Goal: Task Accomplishment & Management: Complete application form

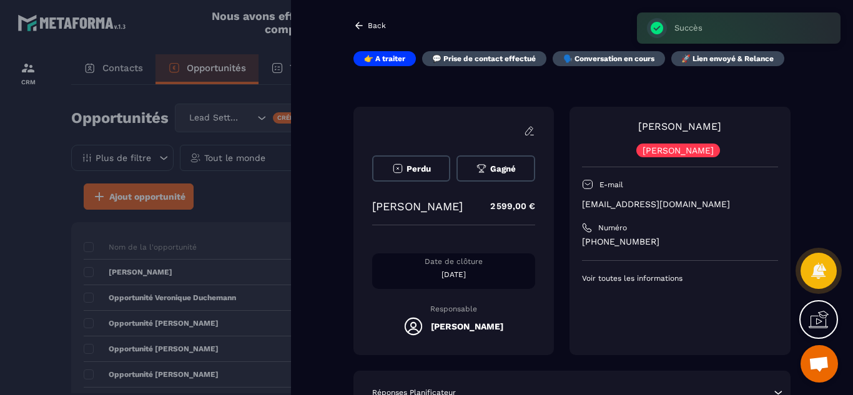
scroll to position [25, 0]
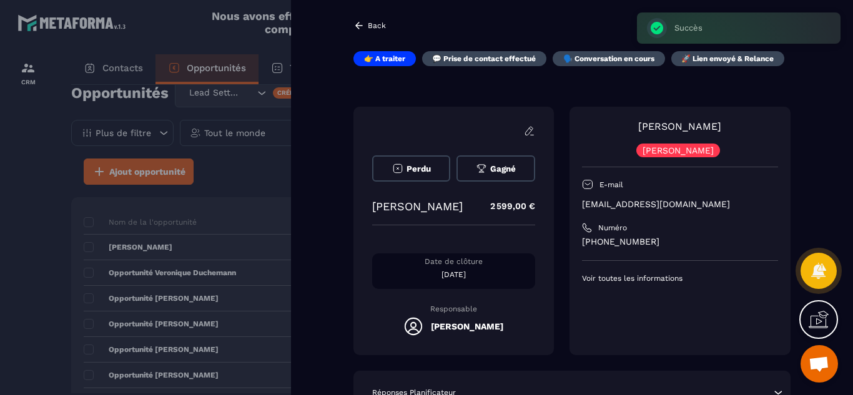
click at [630, 305] on div "[PERSON_NAME] E-mail [EMAIL_ADDRESS][DOMAIN_NAME] Numéro [PHONE_NUMBER] Voir to…" at bounding box center [679, 231] width 221 height 248
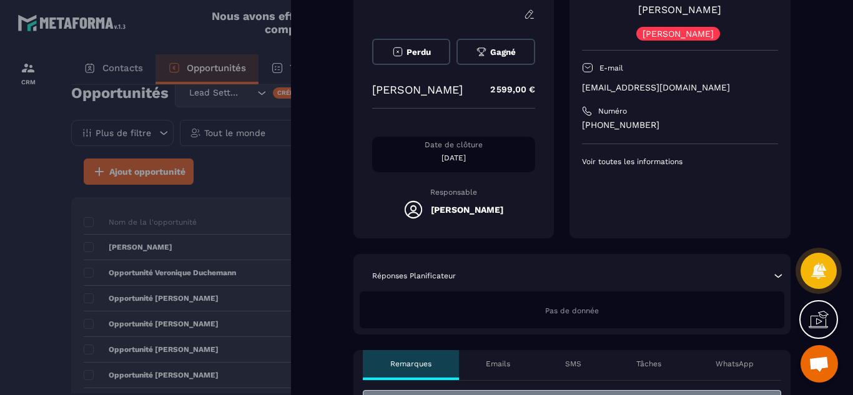
scroll to position [100, 0]
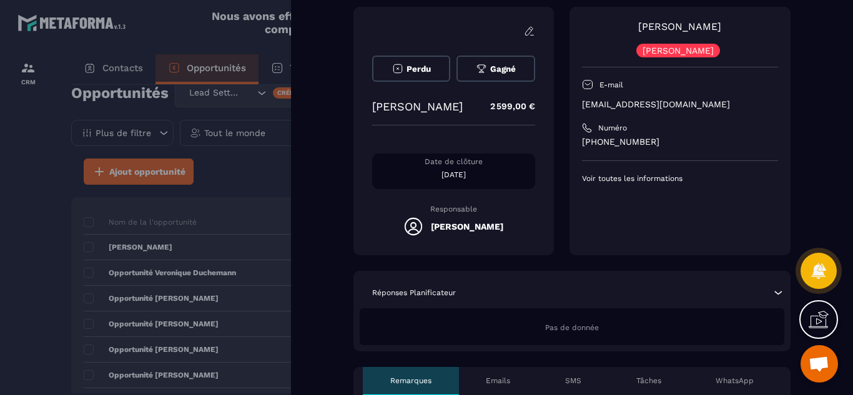
click at [16, 291] on div at bounding box center [426, 197] width 853 height 395
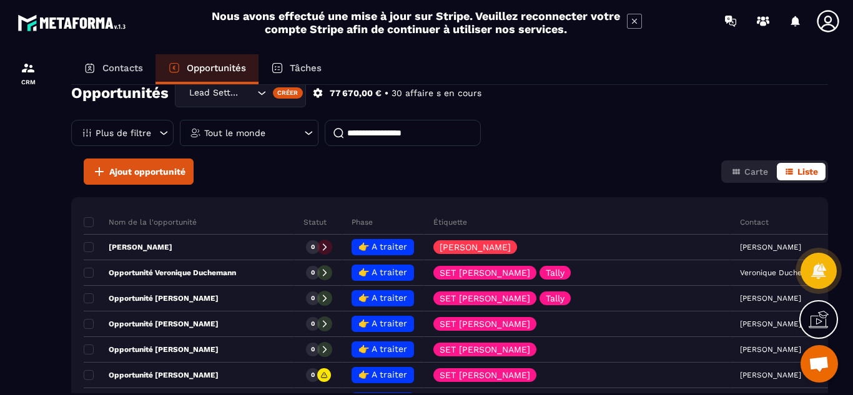
click at [125, 68] on p "Contacts" at bounding box center [122, 67] width 41 height 11
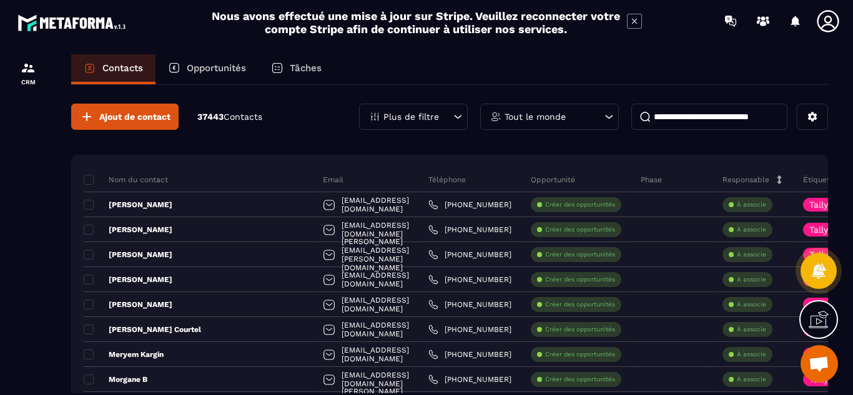
click at [695, 122] on input at bounding box center [709, 117] width 156 height 26
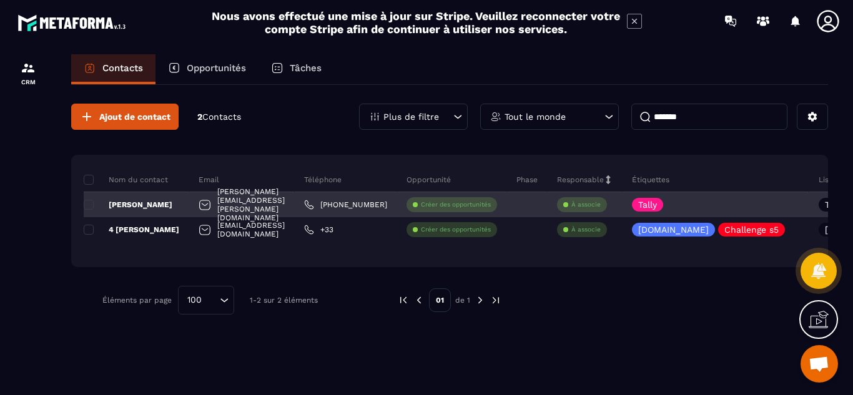
type input "*******"
click at [143, 205] on p "[PERSON_NAME]" at bounding box center [128, 205] width 89 height 10
click at [134, 205] on p "[PERSON_NAME]" at bounding box center [128, 205] width 89 height 10
click at [139, 202] on p "[PERSON_NAME]" at bounding box center [128, 205] width 89 height 10
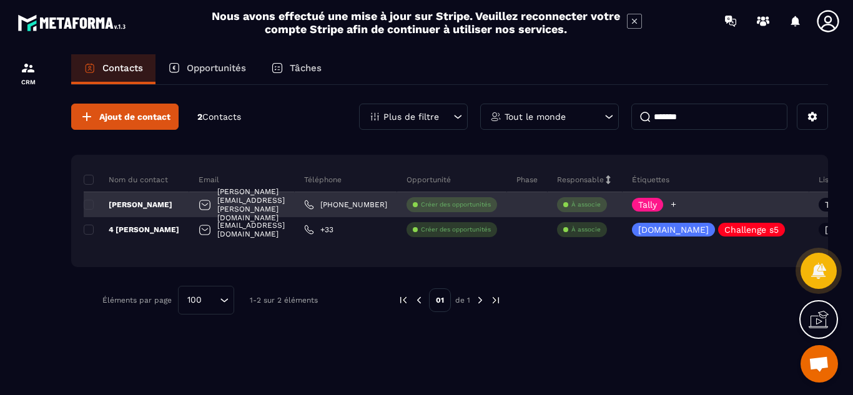
click at [786, 205] on div "Tally" at bounding box center [715, 204] width 187 height 25
click at [154, 200] on p "[PERSON_NAME]" at bounding box center [128, 205] width 89 height 10
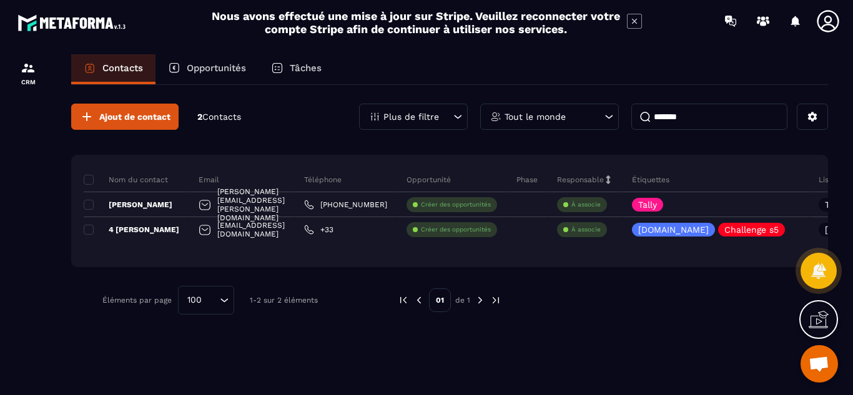
click at [215, 67] on p "Opportunités" at bounding box center [216, 67] width 59 height 11
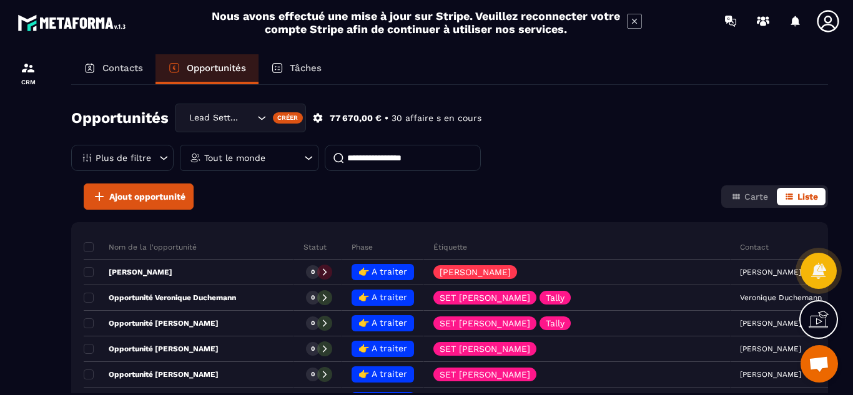
click at [377, 158] on input at bounding box center [403, 158] width 156 height 26
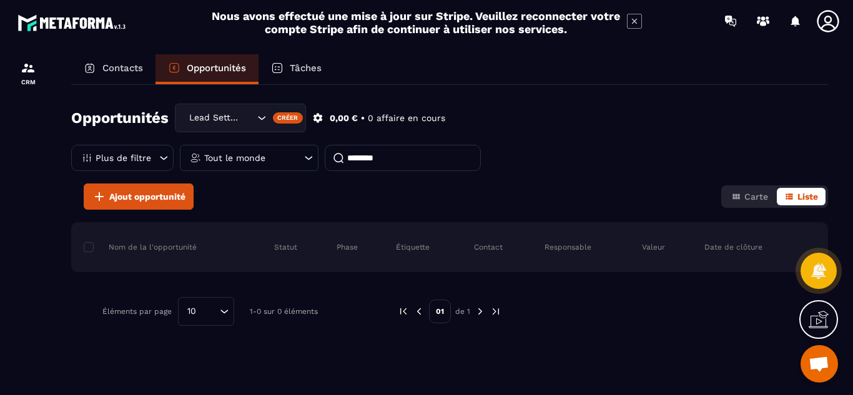
click at [411, 151] on input "*******" at bounding box center [403, 158] width 156 height 26
type input "*"
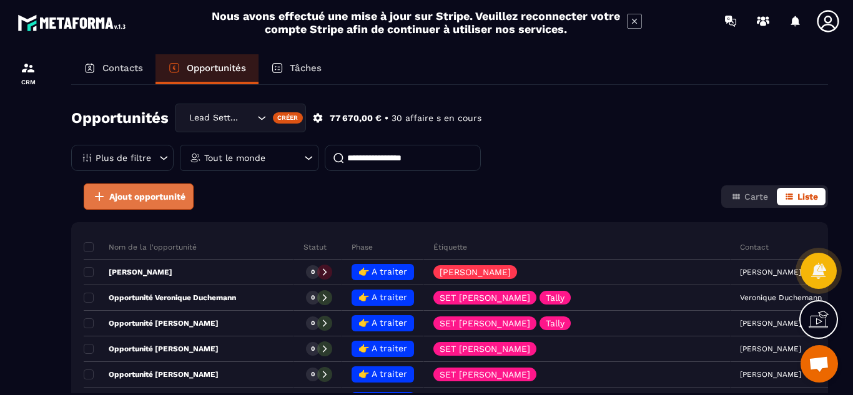
click at [137, 193] on span "Ajout opportunité" at bounding box center [147, 196] width 76 height 12
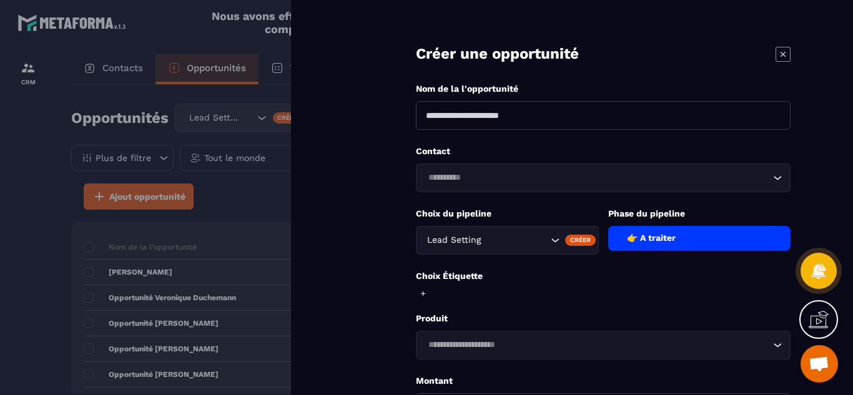
click at [27, 232] on div at bounding box center [426, 197] width 853 height 395
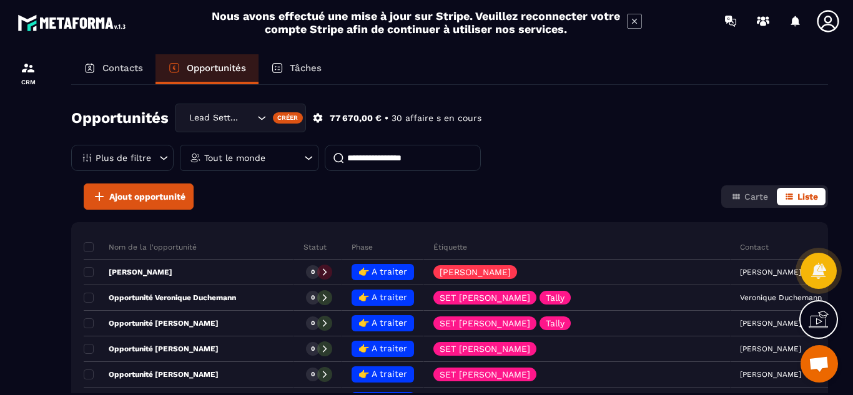
click at [59, 296] on div "Contacts Opportunités Tâches Opportunités Lead Setting Créer 77 670,00 € • 30 a…" at bounding box center [449, 236] width 781 height 364
click at [125, 68] on p "Contacts" at bounding box center [122, 67] width 41 height 11
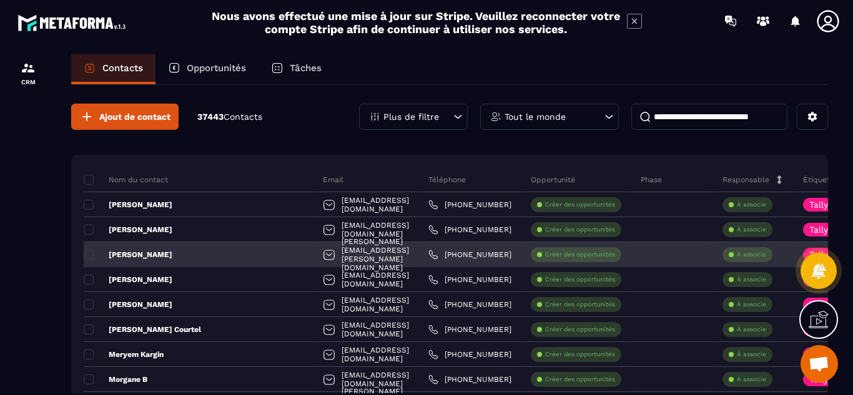
click at [643, 258] on div at bounding box center [672, 254] width 82 height 25
click at [149, 255] on p "[PERSON_NAME]" at bounding box center [128, 255] width 89 height 10
click at [89, 256] on span at bounding box center [89, 255] width 10 height 10
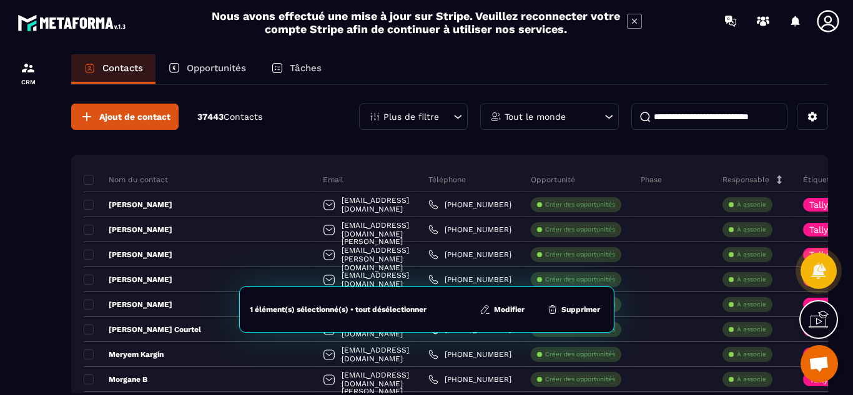
click at [39, 273] on div at bounding box center [28, 236] width 56 height 389
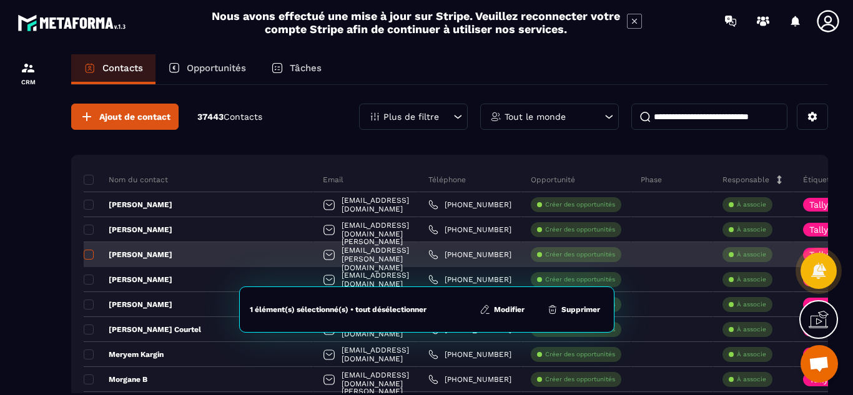
click at [87, 255] on span at bounding box center [89, 255] width 10 height 10
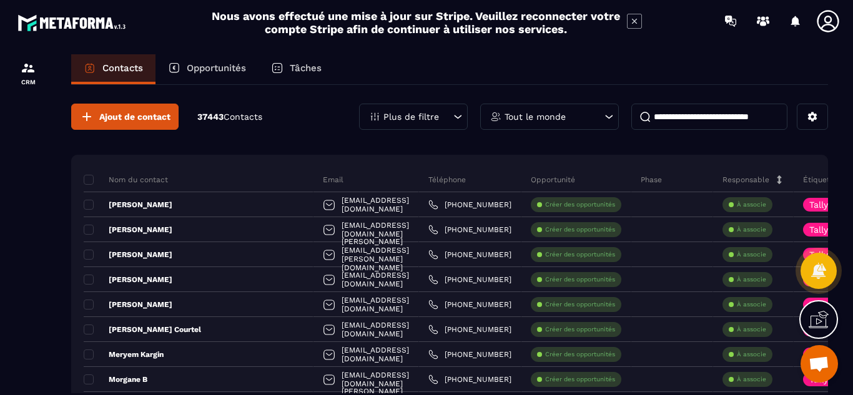
click at [221, 69] on p "Opportunités" at bounding box center [216, 67] width 59 height 11
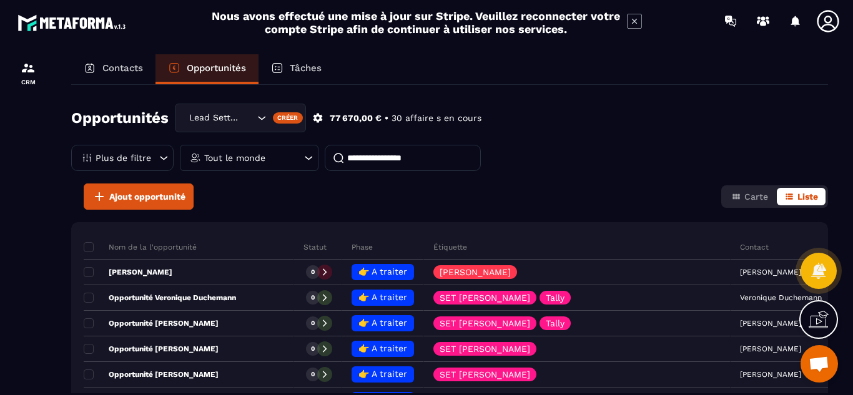
click at [264, 159] on p "Tout le monde" at bounding box center [234, 158] width 61 height 9
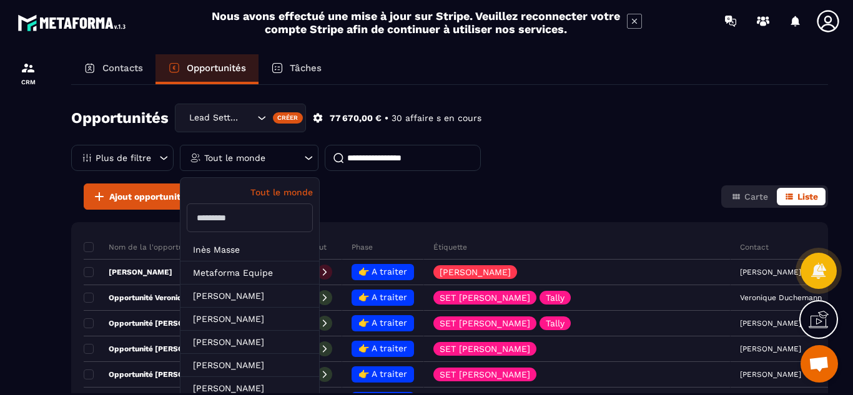
click at [245, 223] on input "text" at bounding box center [250, 217] width 126 height 29
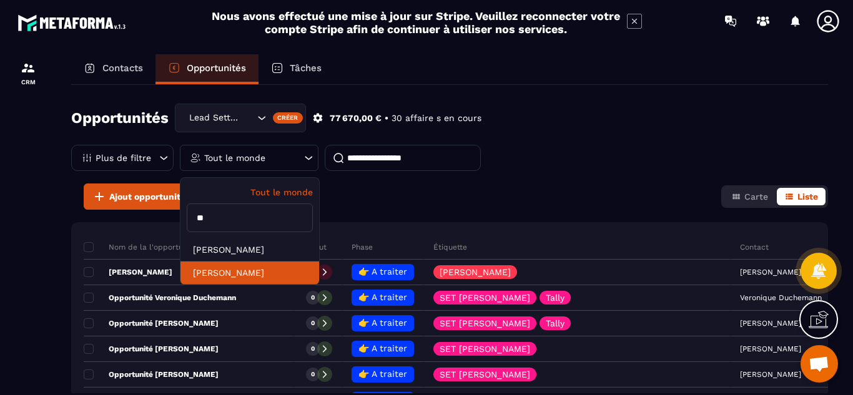
type input "**"
click at [237, 271] on li "[PERSON_NAME]" at bounding box center [249, 273] width 139 height 23
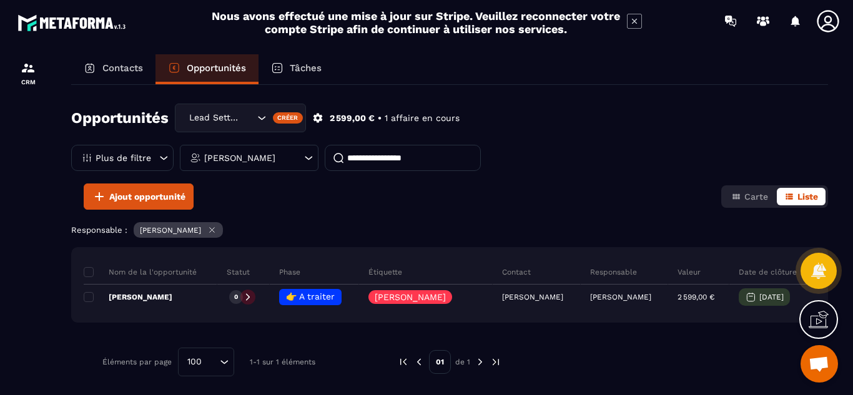
click at [378, 162] on input at bounding box center [403, 158] width 156 height 26
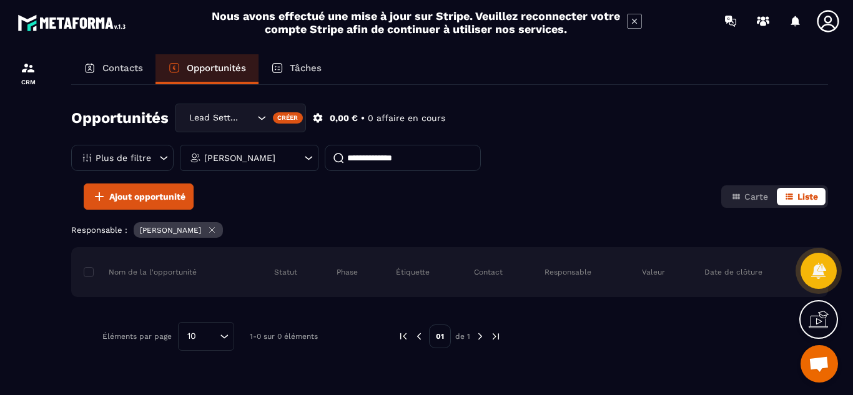
type input "**********"
click at [98, 195] on icon at bounding box center [99, 196] width 15 height 15
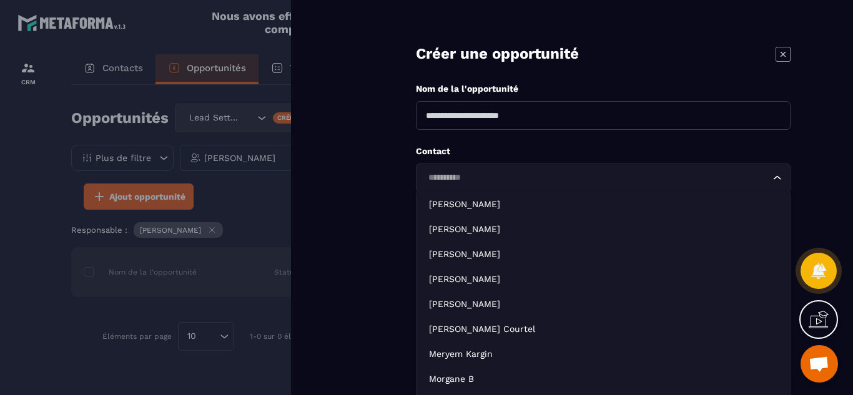
click at [461, 180] on input "Search for option" at bounding box center [597, 178] width 346 height 14
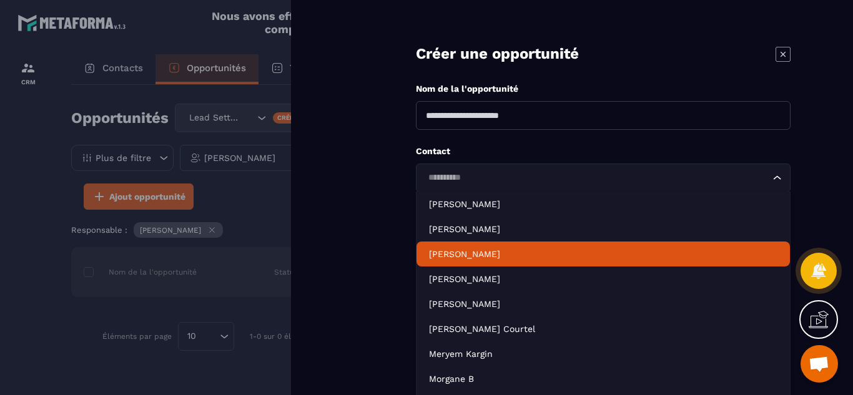
click at [464, 247] on li "[PERSON_NAME]" at bounding box center [602, 254] width 373 height 25
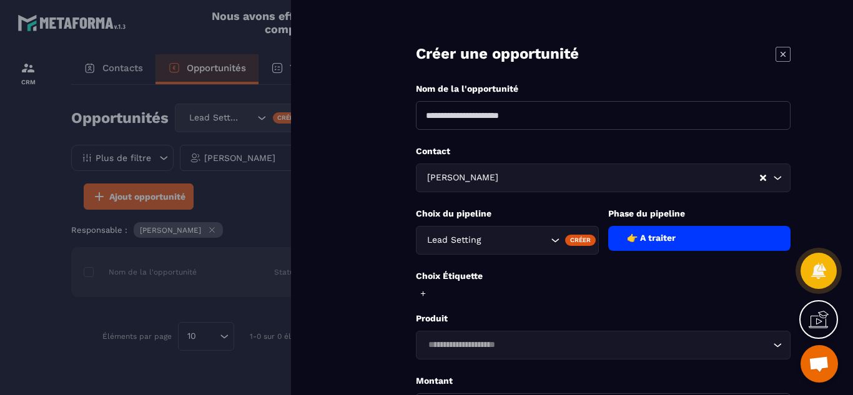
click at [483, 119] on input at bounding box center [603, 115] width 374 height 29
type input "*"
type input "**********"
click at [652, 348] on input "Search for option" at bounding box center [597, 345] width 346 height 14
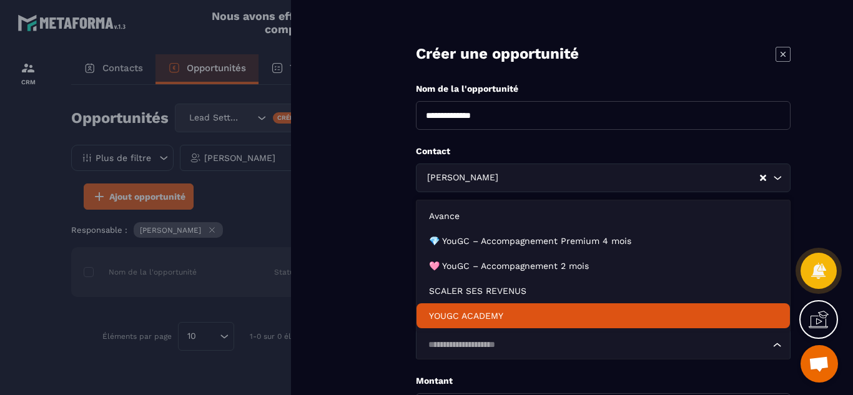
click at [492, 309] on li "YOUGC ACADEMY" at bounding box center [602, 315] width 373 height 25
type input "*******"
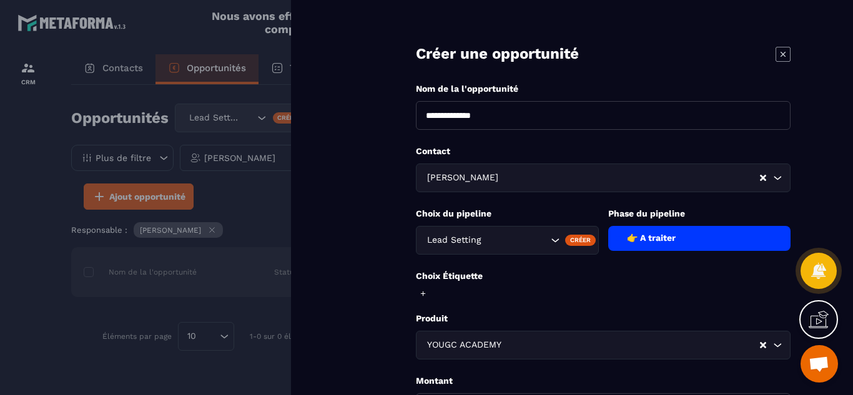
click at [396, 294] on form "**********" at bounding box center [602, 282] width 499 height 565
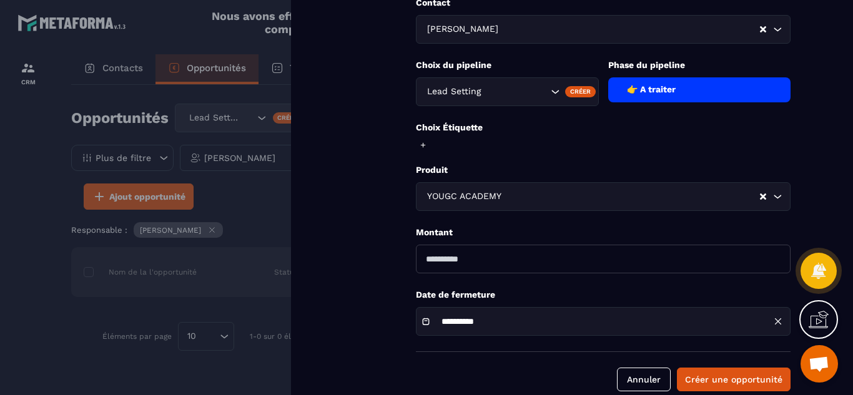
scroll to position [170, 0]
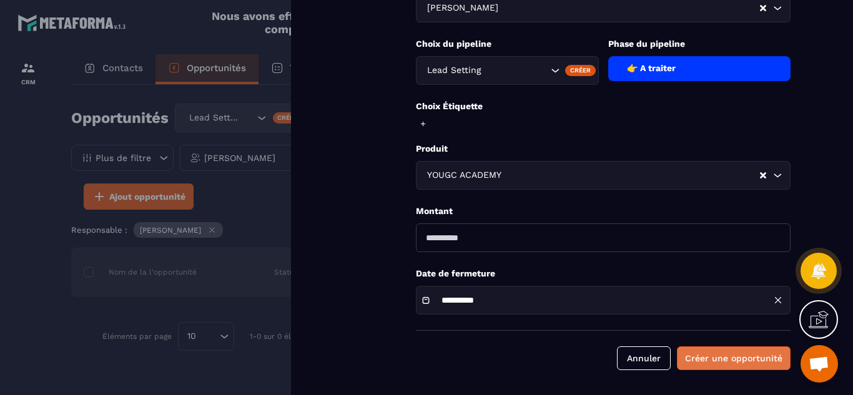
click at [723, 359] on button "Créer une opportunité" at bounding box center [734, 358] width 114 height 24
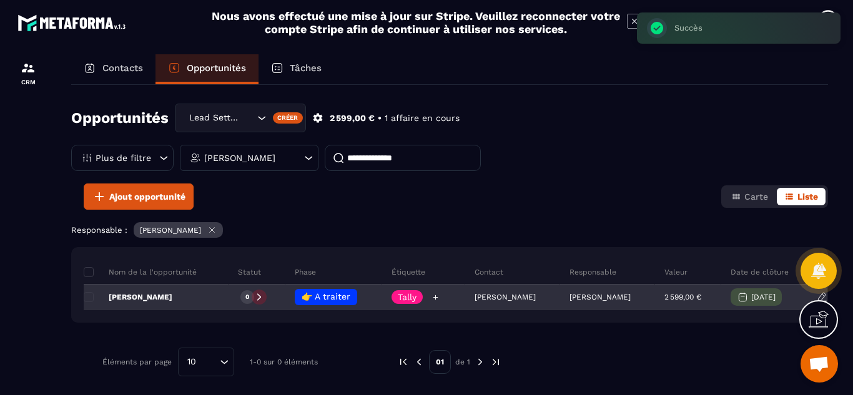
click at [431, 295] on icon at bounding box center [435, 297] width 8 height 8
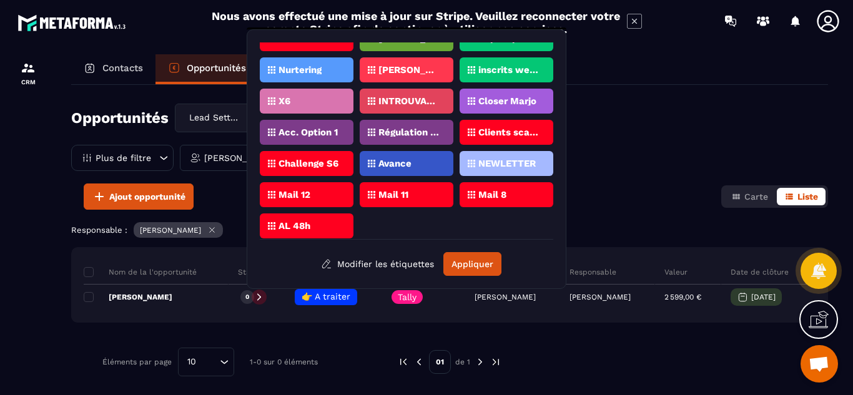
scroll to position [743, 0]
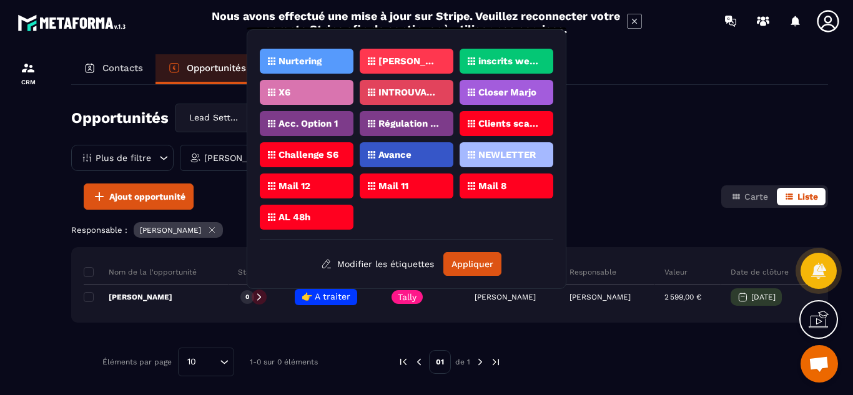
click at [399, 61] on p "[PERSON_NAME]" at bounding box center [408, 61] width 61 height 9
click at [468, 266] on button "Appliquer" at bounding box center [472, 264] width 58 height 24
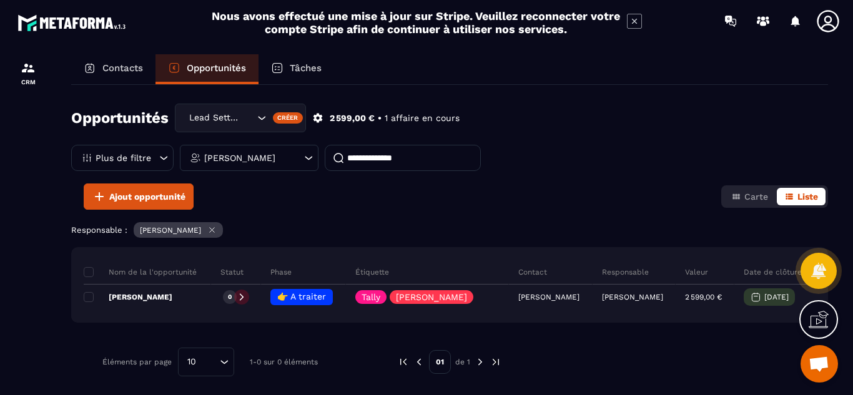
drag, startPoint x: 421, startPoint y: 161, endPoint x: 306, endPoint y: 151, distance: 115.3
click at [306, 151] on div "**********" at bounding box center [275, 158] width 409 height 26
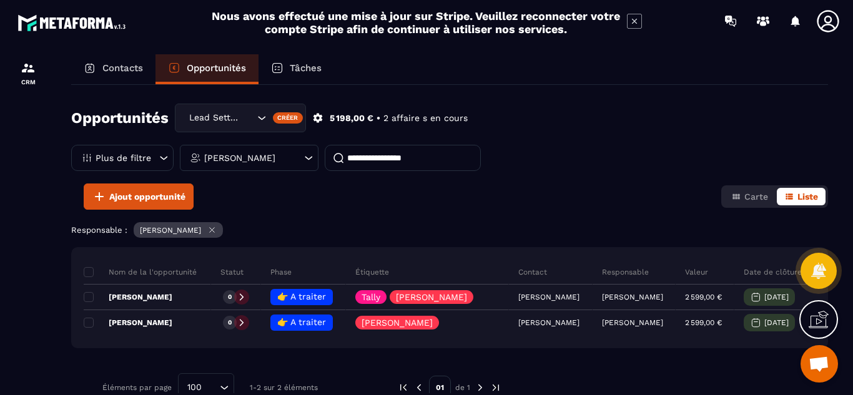
click at [117, 157] on p "Plus de filtre" at bounding box center [123, 158] width 56 height 9
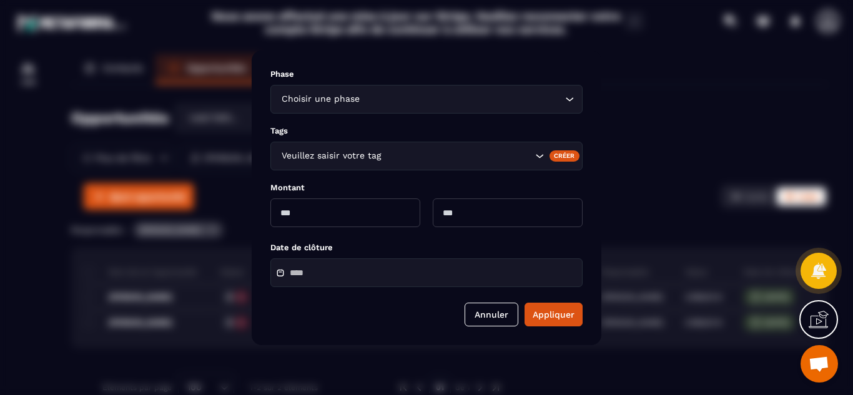
click at [14, 189] on div "Modal window" at bounding box center [426, 197] width 853 height 395
click at [50, 231] on div "Modal window" at bounding box center [426, 197] width 853 height 395
click at [481, 320] on button "Annuler" at bounding box center [491, 315] width 54 height 24
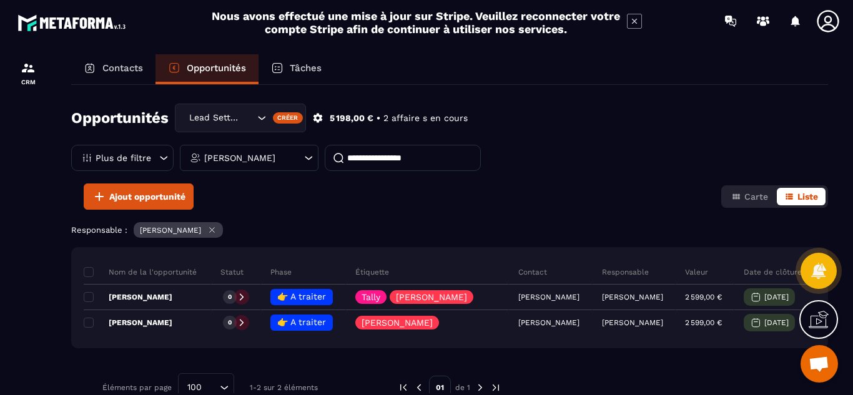
click at [109, 64] on p "Contacts" at bounding box center [122, 67] width 41 height 11
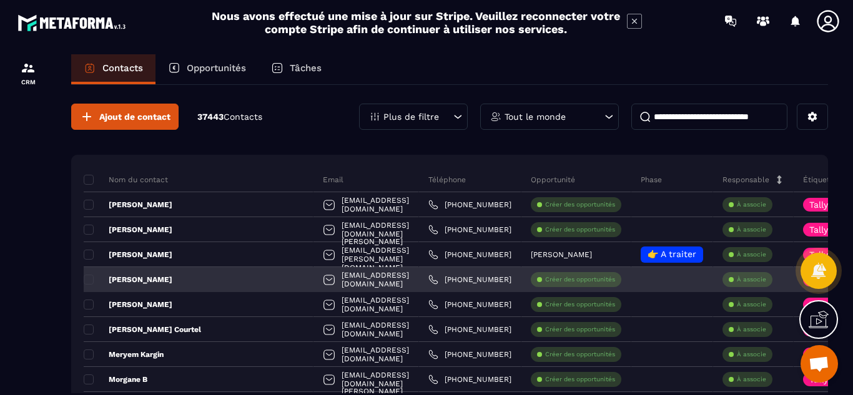
click at [172, 278] on div "[PERSON_NAME]" at bounding box center [199, 279] width 230 height 25
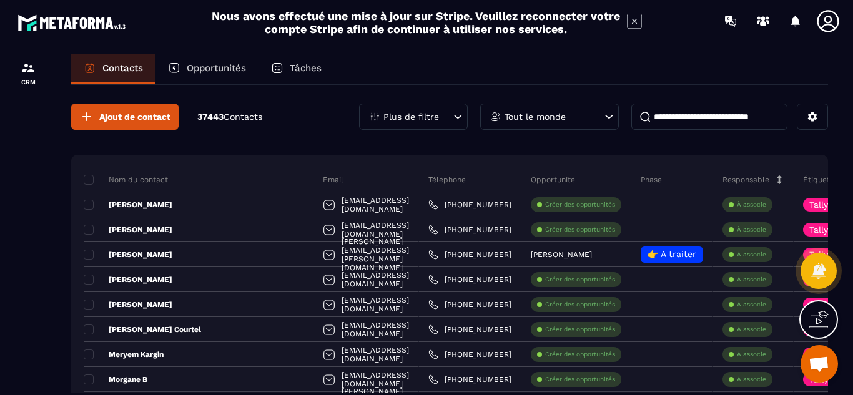
click at [214, 73] on p "Opportunités" at bounding box center [216, 67] width 59 height 11
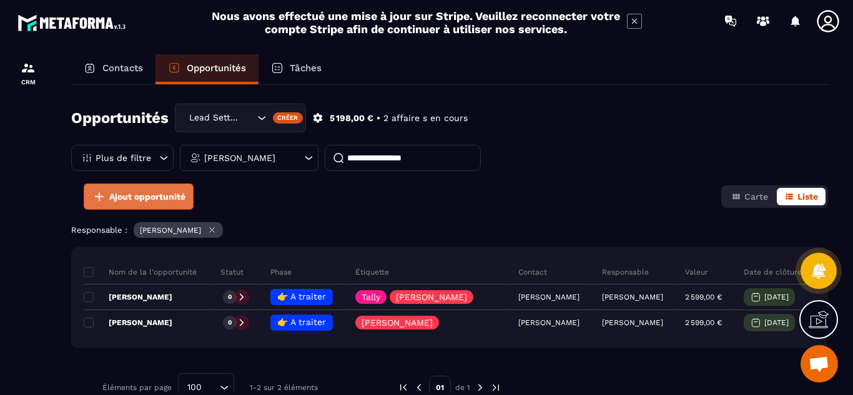
click at [136, 190] on button "Ajout opportunité" at bounding box center [139, 196] width 110 height 26
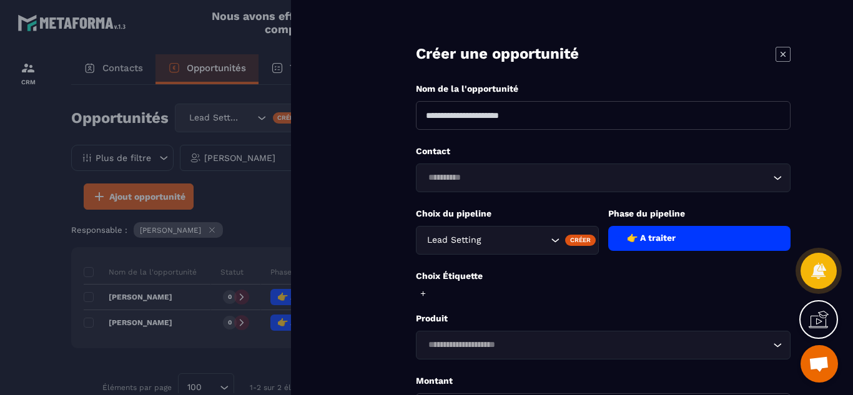
click at [499, 117] on input at bounding box center [603, 115] width 374 height 29
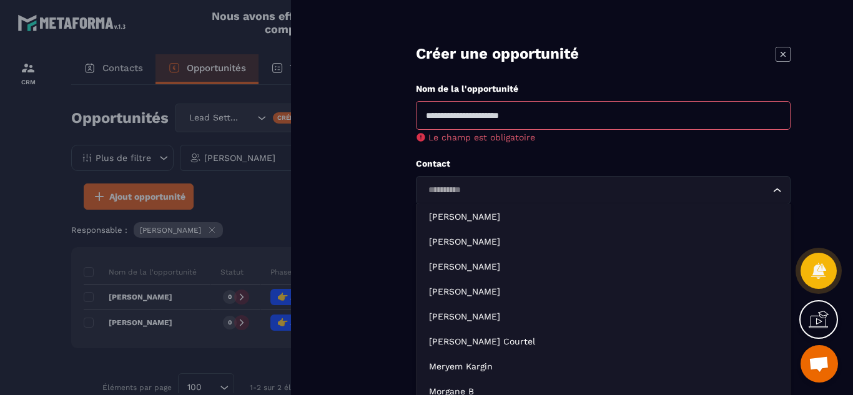
click at [522, 186] on div "Loading..." at bounding box center [603, 190] width 374 height 29
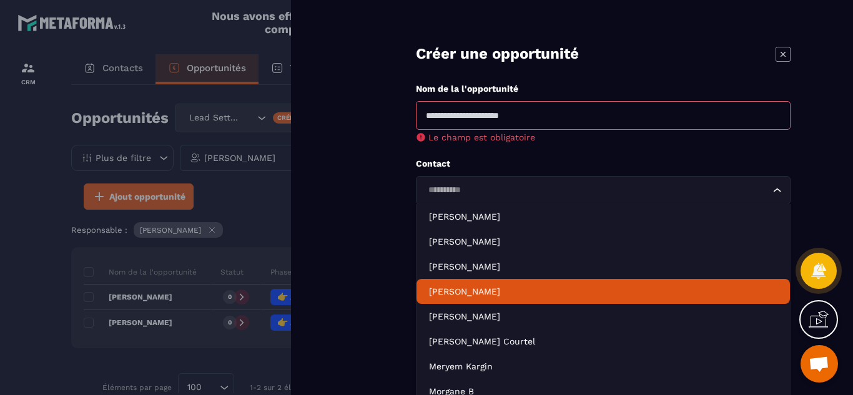
click at [457, 293] on p "[PERSON_NAME]" at bounding box center [603, 291] width 348 height 12
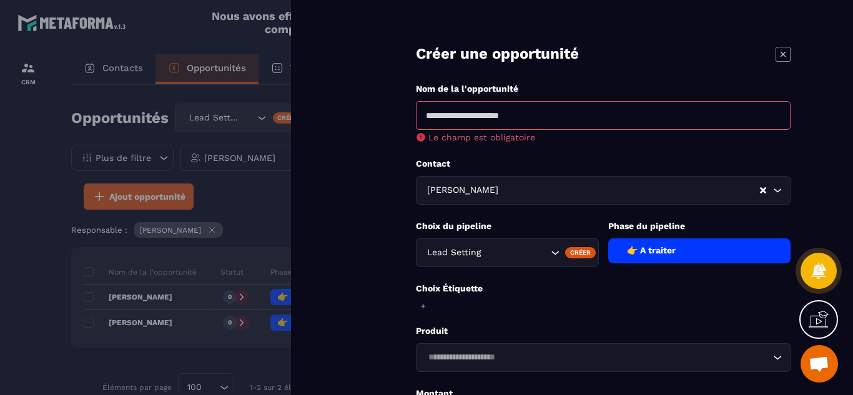
click at [474, 117] on input at bounding box center [603, 115] width 374 height 29
type input "**********"
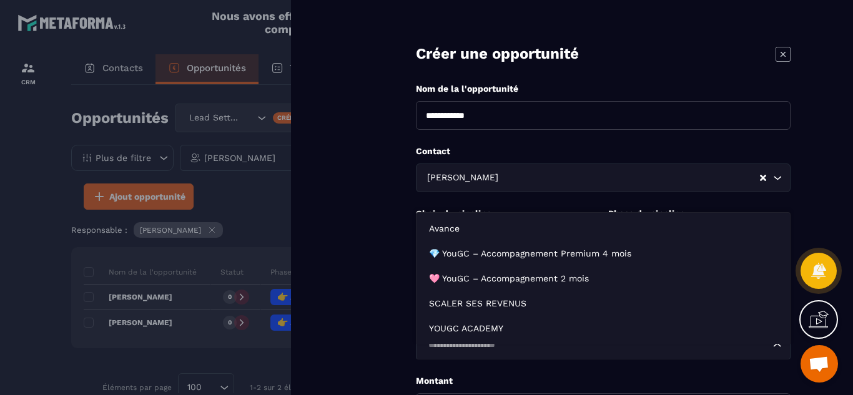
click at [550, 363] on form "**********" at bounding box center [602, 282] width 499 height 565
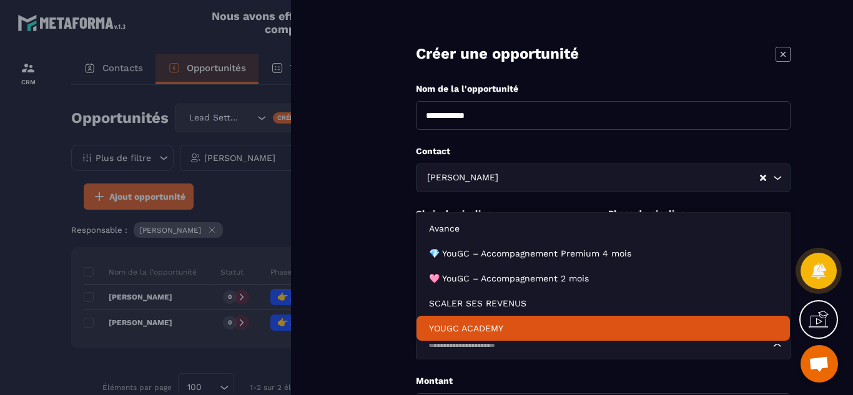
click at [489, 326] on p "YOUGC ACADEMY" at bounding box center [603, 328] width 348 height 12
type input "*******"
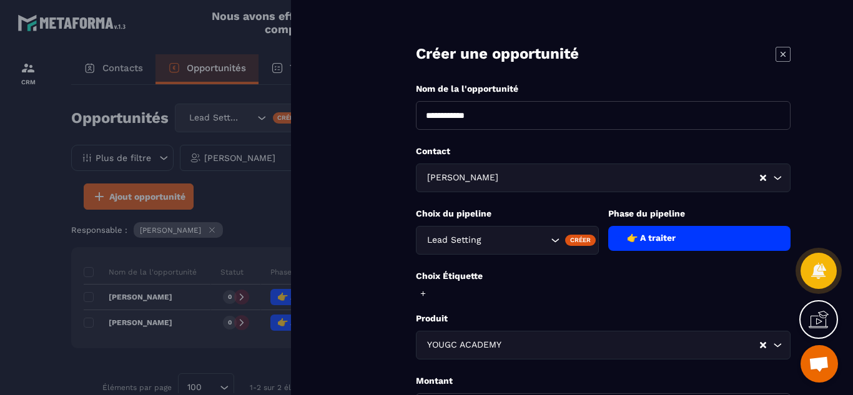
click at [370, 346] on form "**********" at bounding box center [602, 282] width 499 height 565
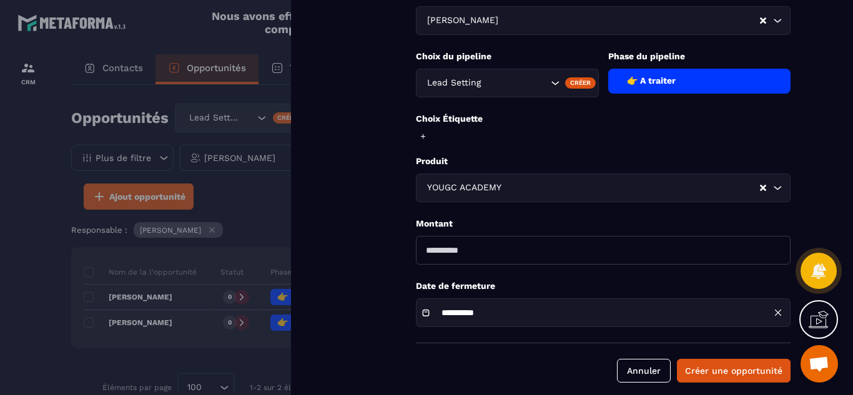
scroll to position [170, 0]
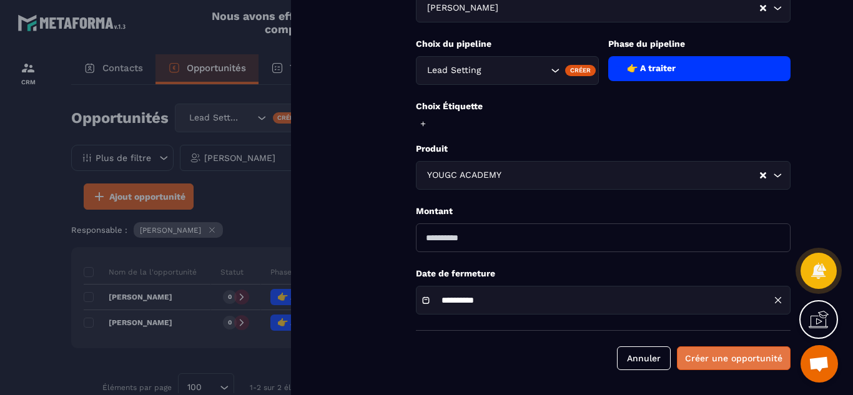
click at [733, 360] on button "Créer une opportunité" at bounding box center [734, 358] width 114 height 24
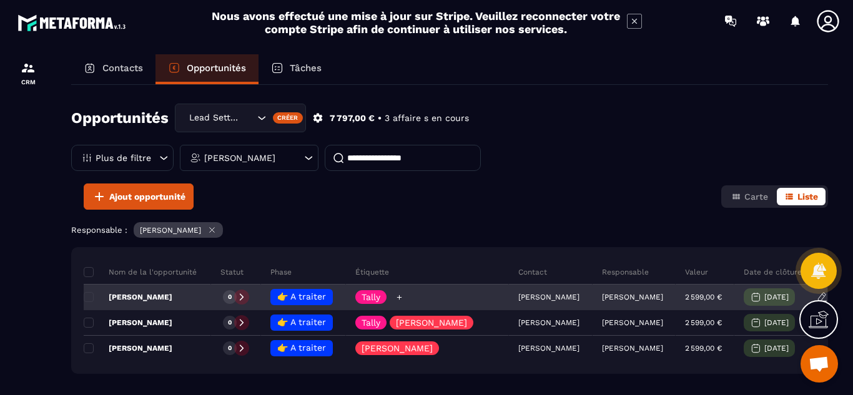
click at [402, 297] on icon at bounding box center [399, 297] width 5 height 5
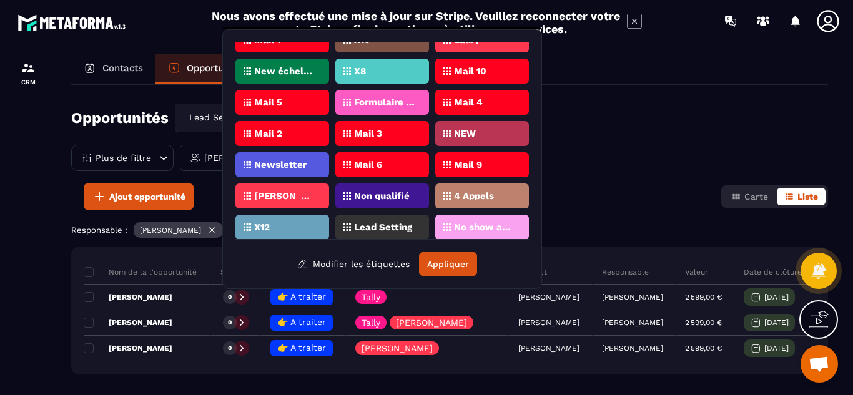
scroll to position [489, 0]
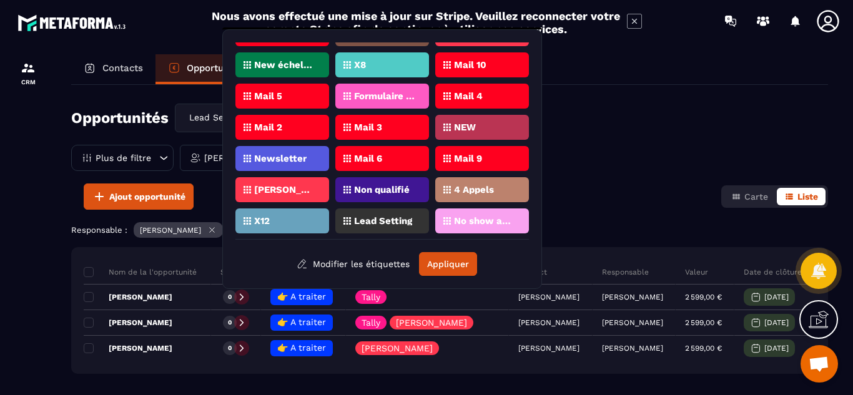
click at [278, 191] on p "[PERSON_NAME]" at bounding box center [284, 189] width 61 height 9
click at [446, 262] on button "Appliquer" at bounding box center [448, 264] width 58 height 24
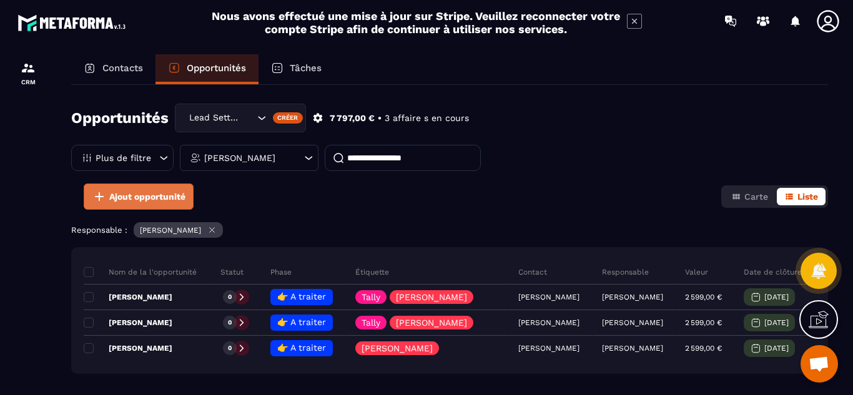
click at [131, 195] on span "Ajout opportunité" at bounding box center [147, 196] width 76 height 12
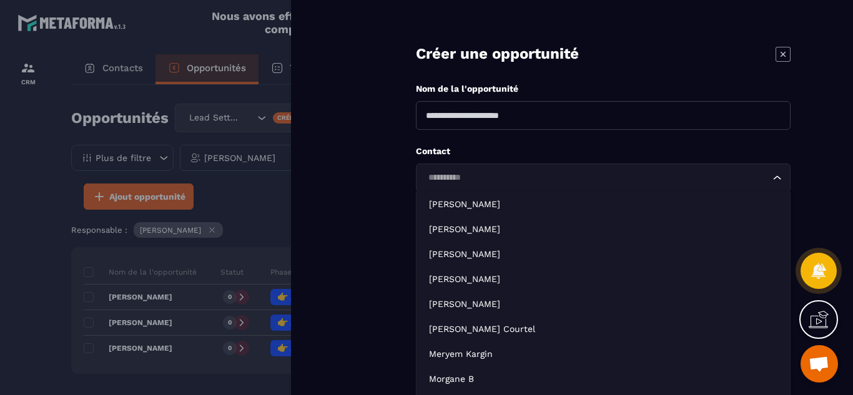
click at [474, 182] on input "Search for option" at bounding box center [597, 178] width 346 height 14
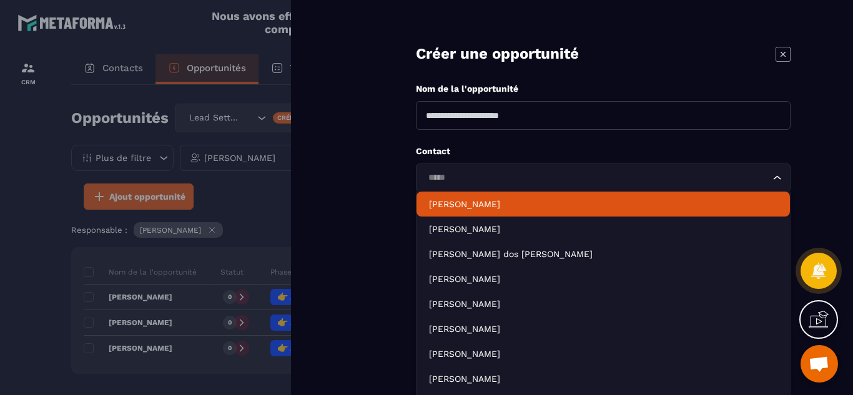
click at [466, 208] on p "[PERSON_NAME]" at bounding box center [603, 204] width 348 height 12
type input "*****"
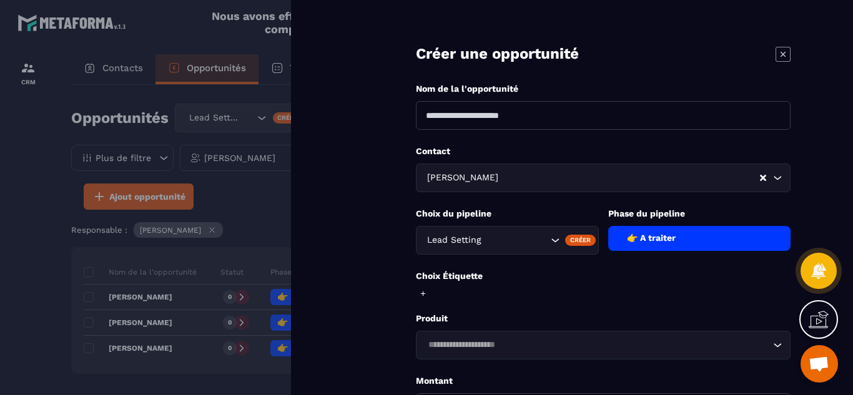
click at [485, 120] on input at bounding box center [603, 115] width 374 height 29
type input "**********"
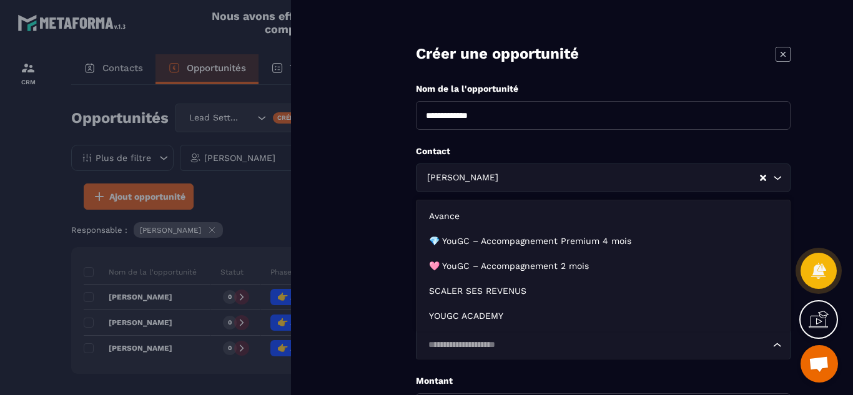
click at [517, 350] on input "Search for option" at bounding box center [597, 345] width 346 height 14
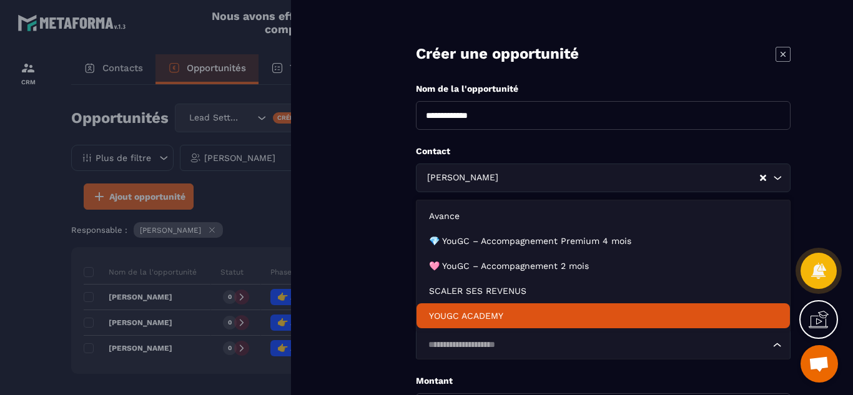
click at [467, 316] on p "YOUGC ACADEMY" at bounding box center [603, 316] width 348 height 12
type input "*******"
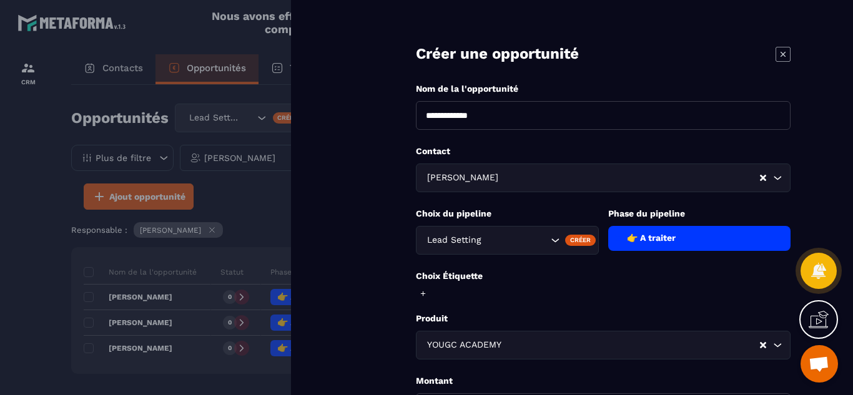
click at [394, 286] on form "**********" at bounding box center [602, 282] width 499 height 565
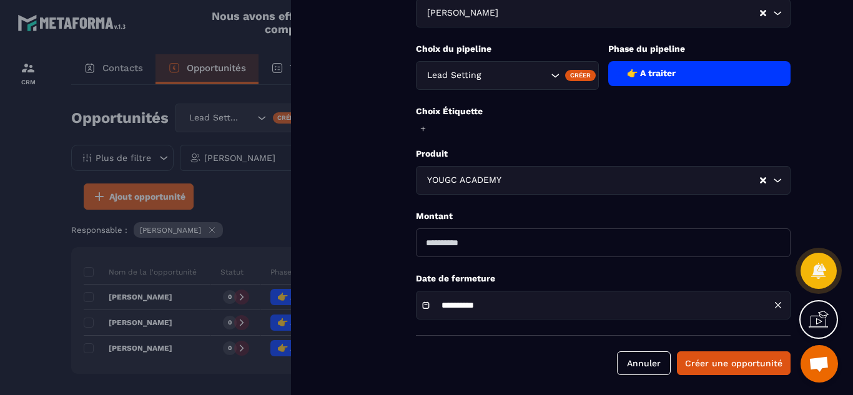
scroll to position [170, 0]
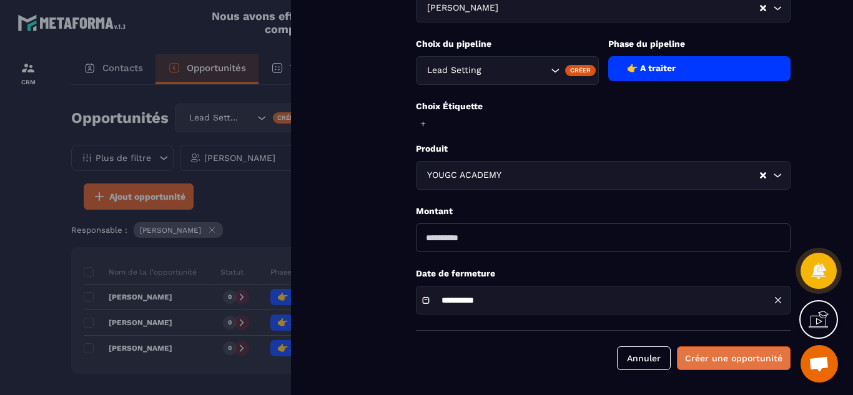
click at [708, 361] on button "Créer une opportunité" at bounding box center [734, 358] width 114 height 24
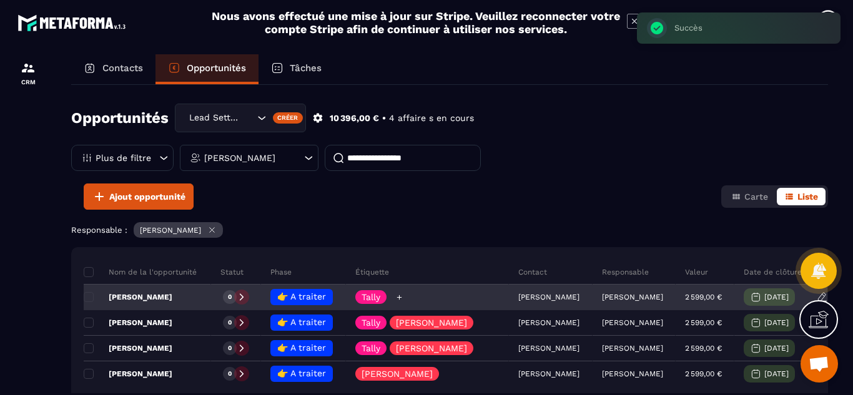
click at [403, 300] on icon at bounding box center [399, 297] width 8 height 8
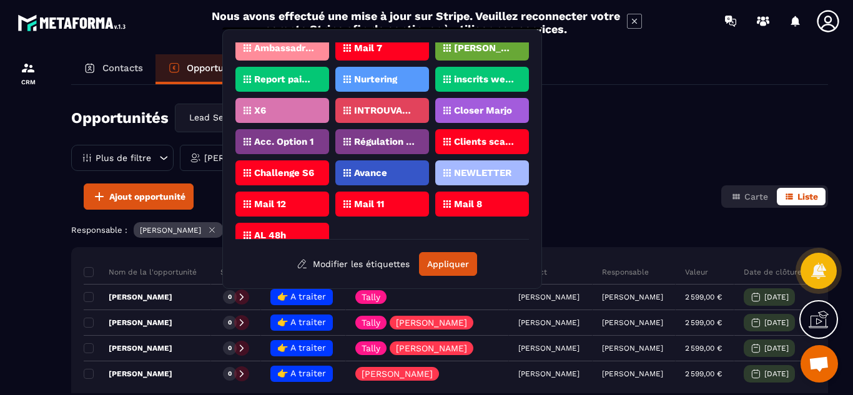
scroll to position [552, 0]
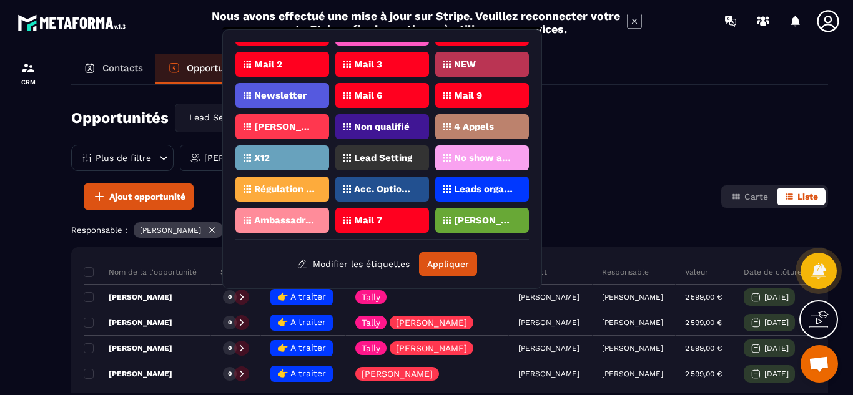
click at [283, 120] on div "[PERSON_NAME]" at bounding box center [282, 126] width 94 height 25
click at [441, 256] on button "Appliquer" at bounding box center [448, 264] width 58 height 24
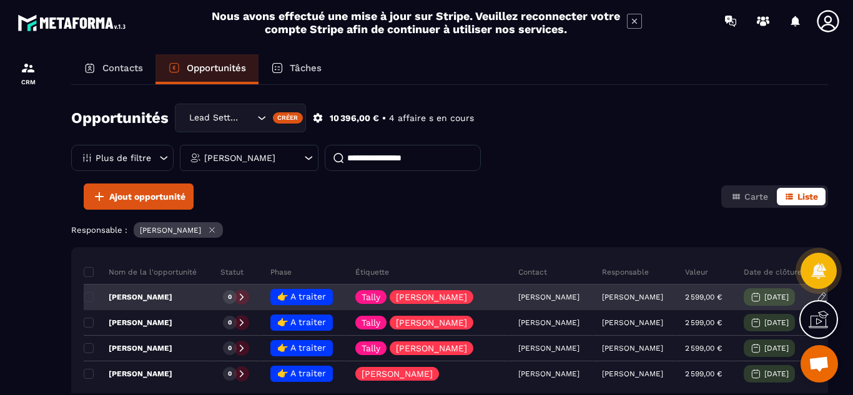
click at [145, 296] on p "[PERSON_NAME]" at bounding box center [128, 297] width 89 height 10
